Goal: Information Seeking & Learning: Learn about a topic

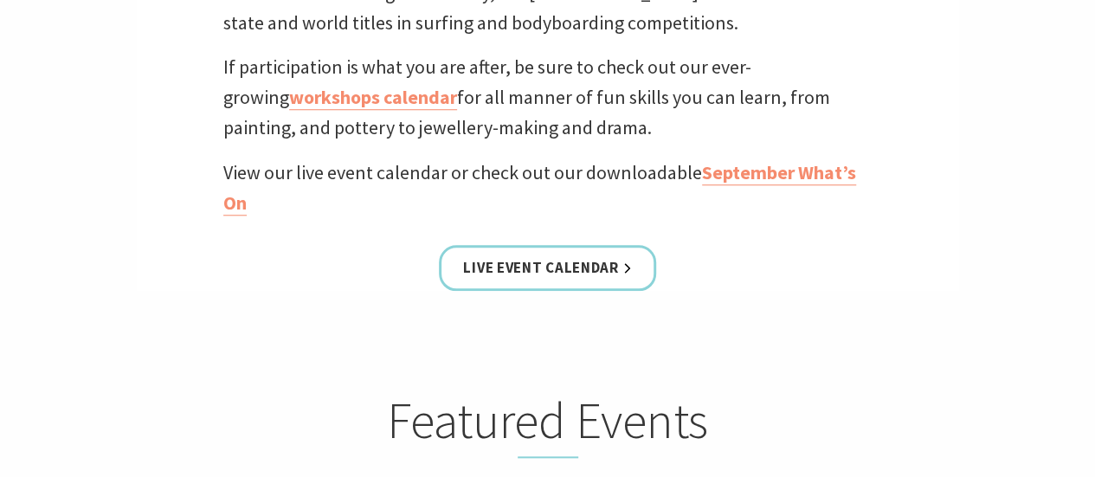
scroll to position [298, 0]
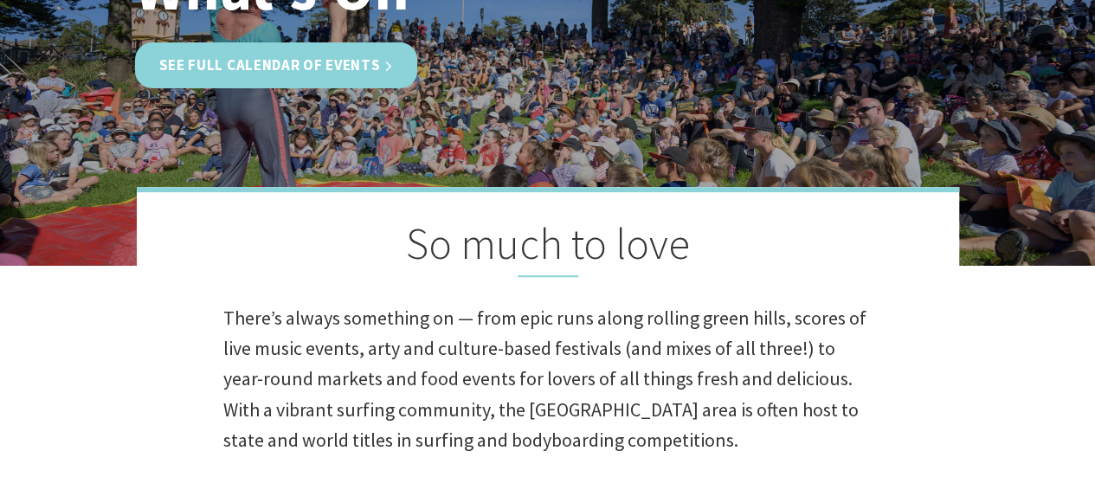
click at [334, 67] on link "See Full Calendar of Events" at bounding box center [276, 65] width 283 height 46
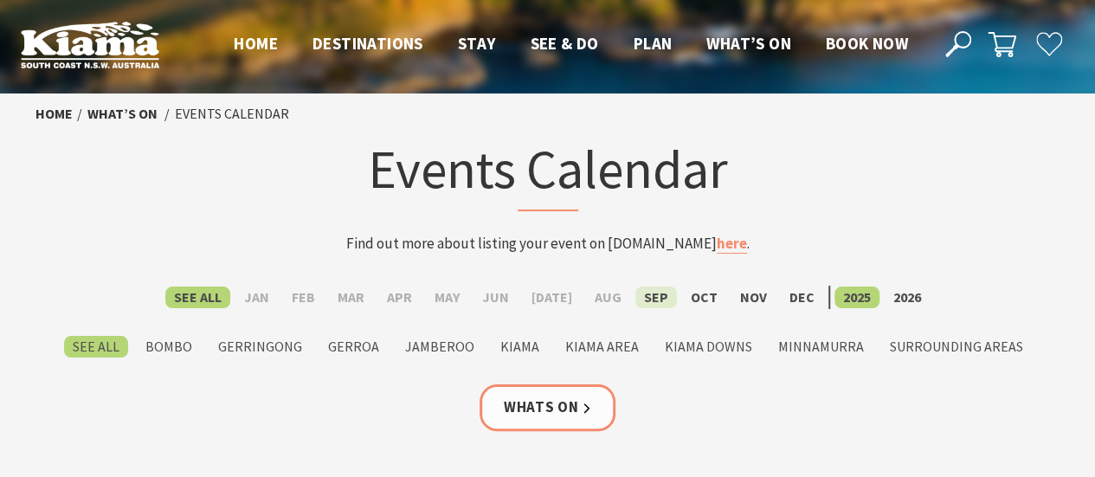
click at [649, 295] on label "Sep" at bounding box center [657, 298] width 42 height 22
click at [0, 0] on input "Sep" at bounding box center [0, 0] width 0 height 0
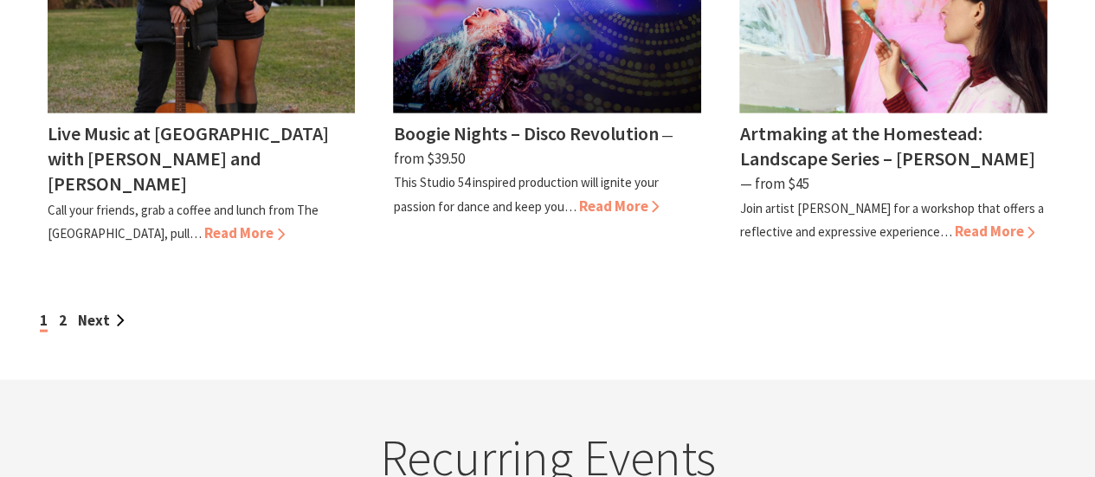
scroll to position [1803, 0]
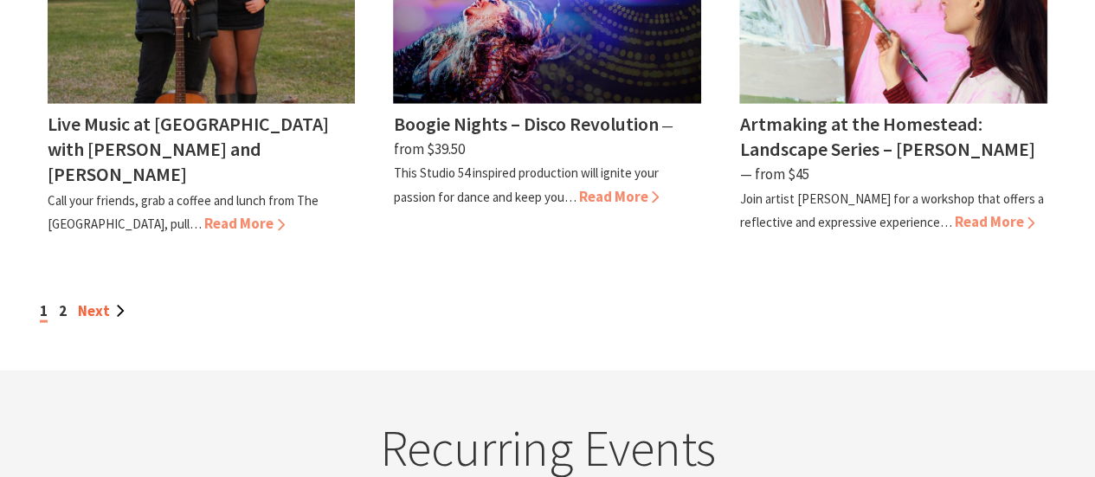
click at [101, 301] on link "Next" at bounding box center [101, 310] width 47 height 19
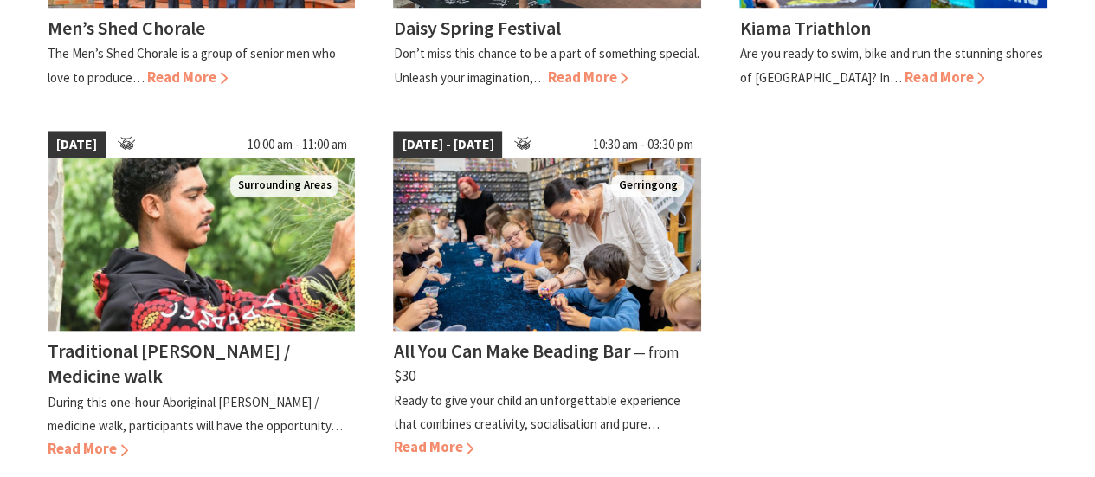
scroll to position [313, 0]
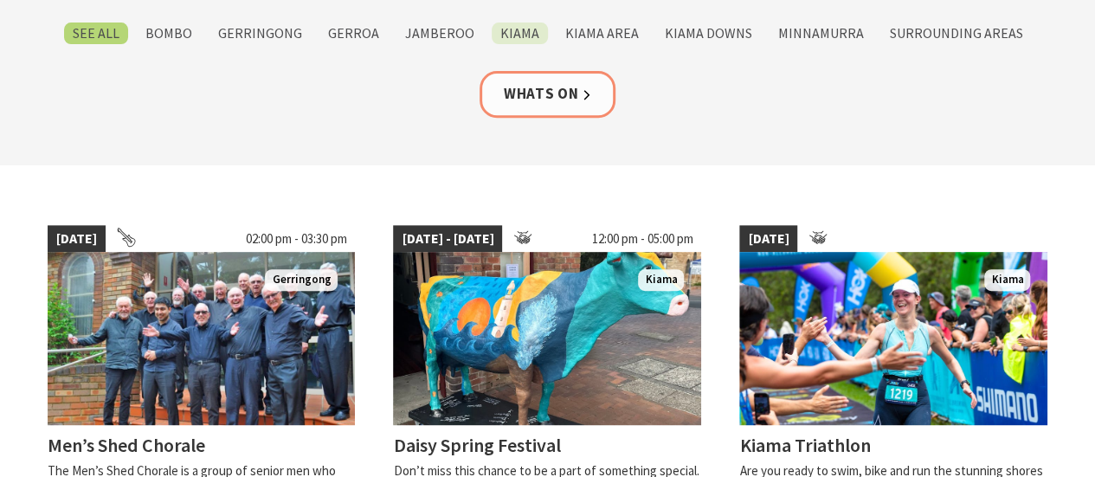
click at [520, 33] on label "Kiama" at bounding box center [520, 34] width 56 height 22
click at [0, 0] on input "Kiama" at bounding box center [0, 0] width 0 height 0
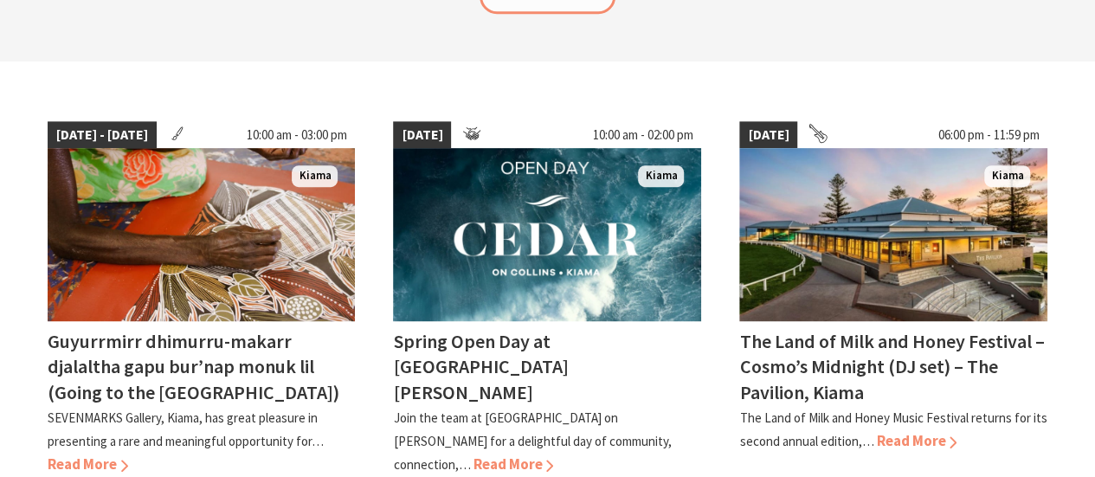
scroll to position [835, 0]
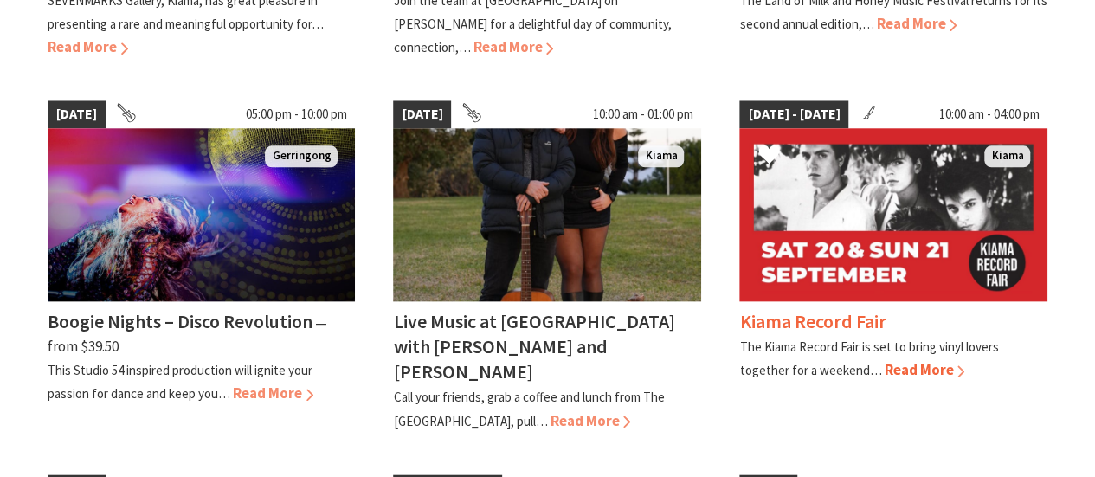
click at [941, 364] on span "Read More" at bounding box center [924, 369] width 81 height 19
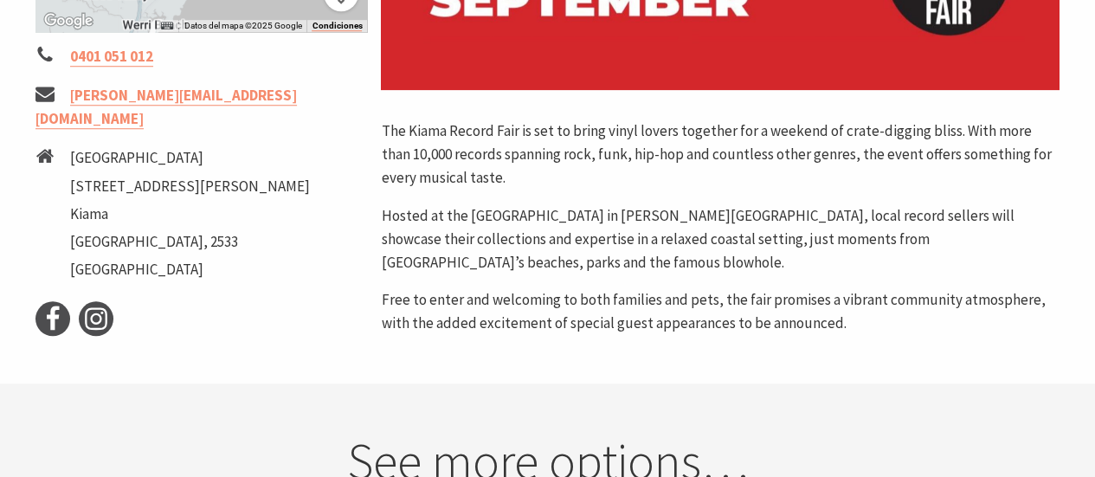
scroll to position [694, 0]
